Goal: Download file/media

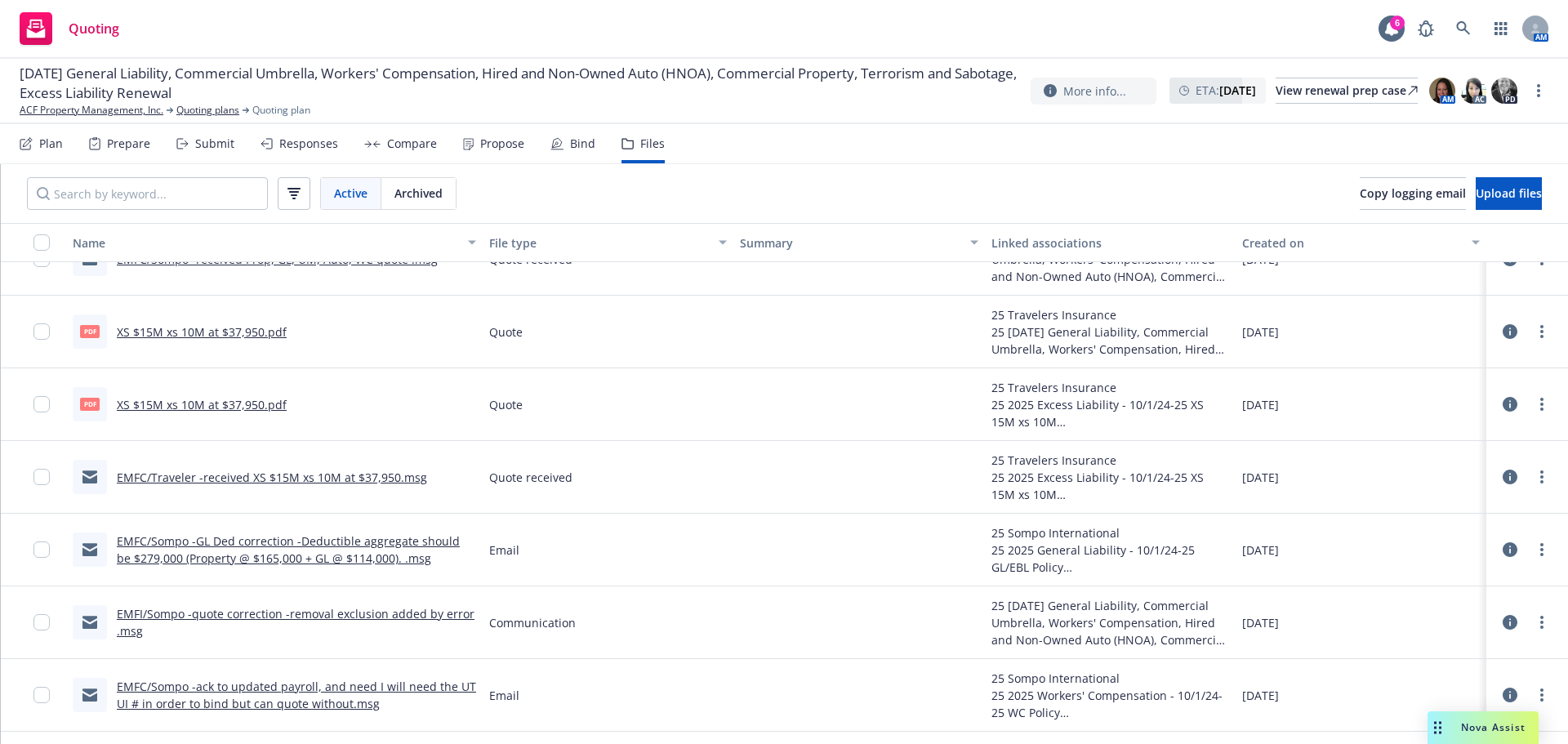
scroll to position [408, 0]
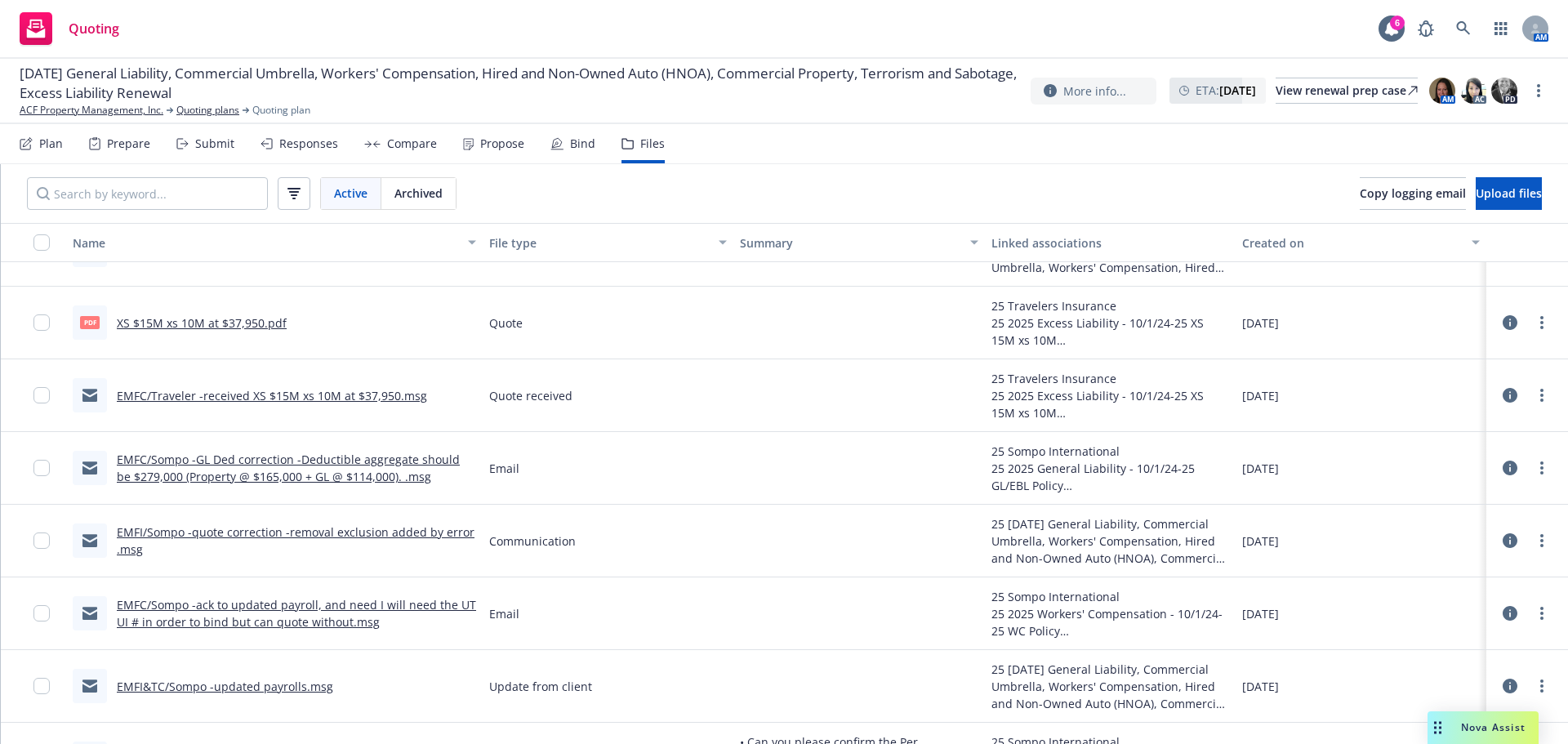
click at [237, 535] on link "EMFI/Sompo -quote correction -removal exclusion added by error .msg" at bounding box center [295, 540] width 358 height 33
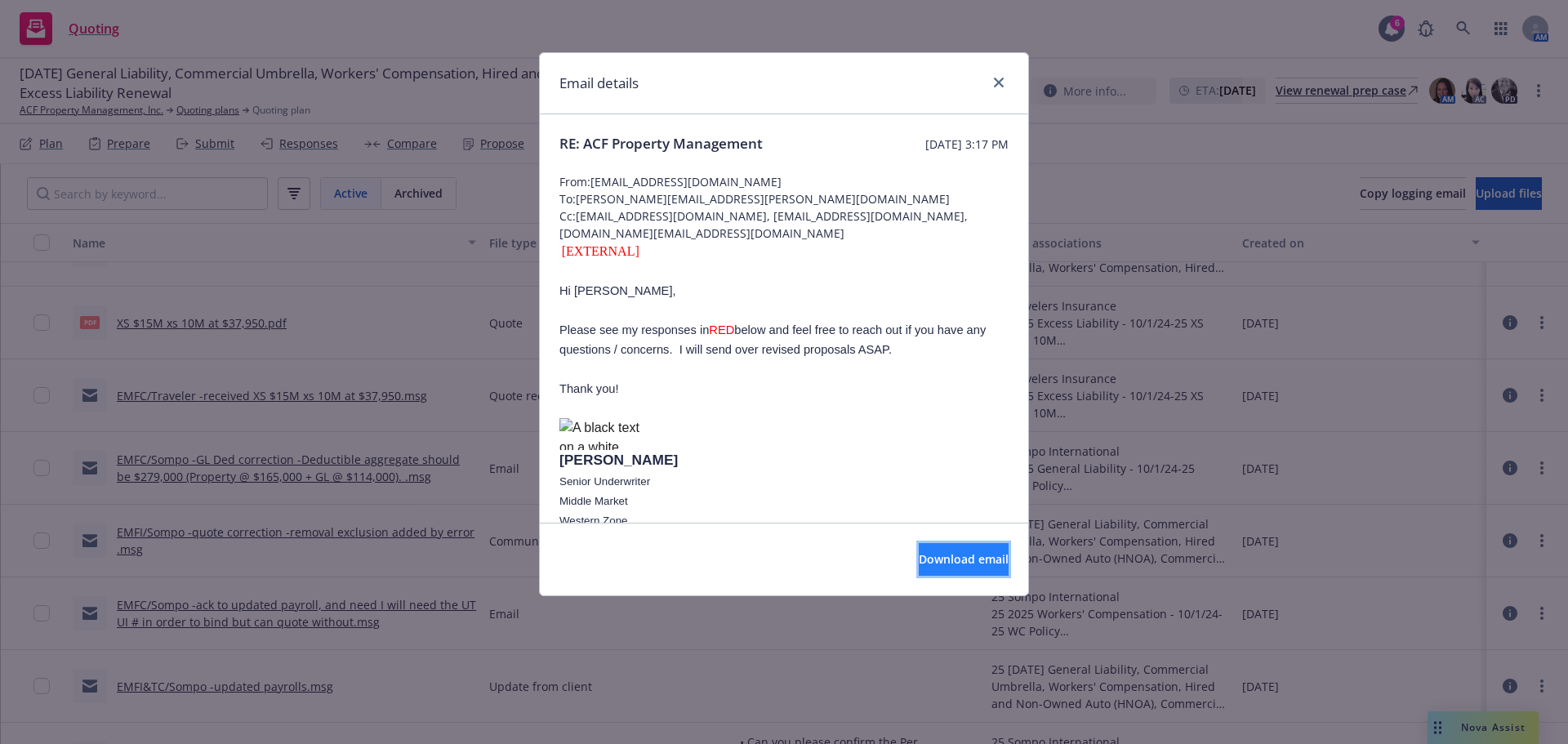
click at [927, 554] on span "Download email" at bounding box center [963, 558] width 90 height 15
click at [995, 86] on icon "close" at bounding box center [999, 82] width 10 height 10
